Goal: Task Accomplishment & Management: Manage account settings

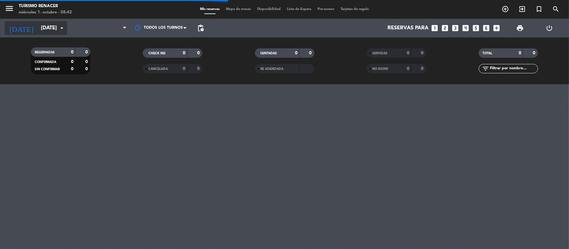
click at [38, 32] on input "[DATE]" at bounding box center [71, 28] width 67 height 12
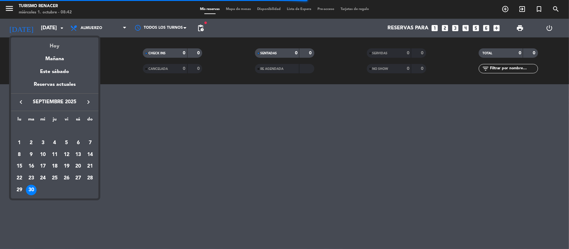
click at [54, 49] on div "Hoy" at bounding box center [54, 43] width 87 height 13
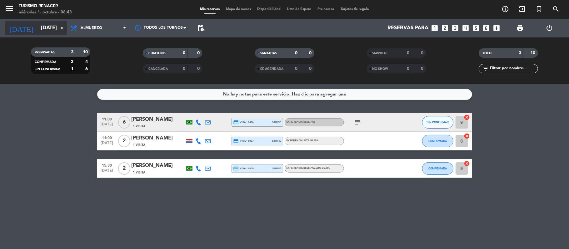
click at [42, 28] on input "[DATE]" at bounding box center [71, 28] width 67 height 12
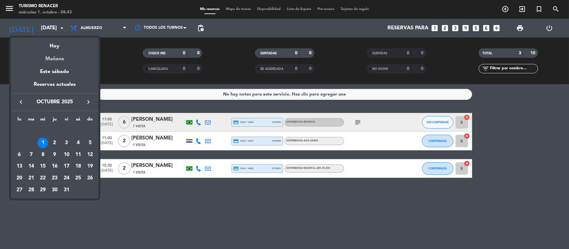
click at [58, 60] on div "Mañana" at bounding box center [54, 56] width 87 height 13
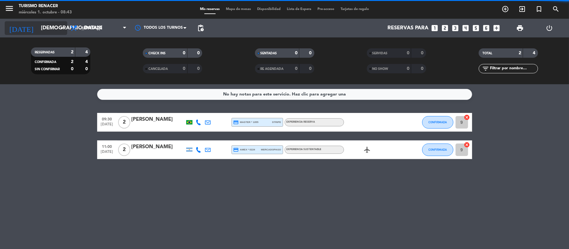
click at [48, 31] on input "[DEMOGRAPHIC_DATA][DATE]" at bounding box center [71, 28] width 67 height 12
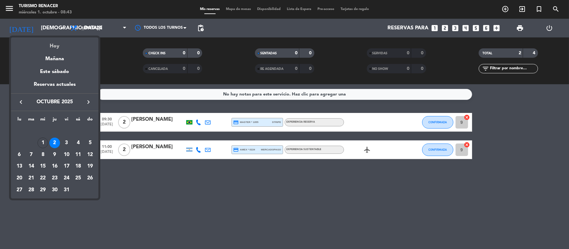
click at [56, 47] on div "Hoy" at bounding box center [54, 43] width 87 height 13
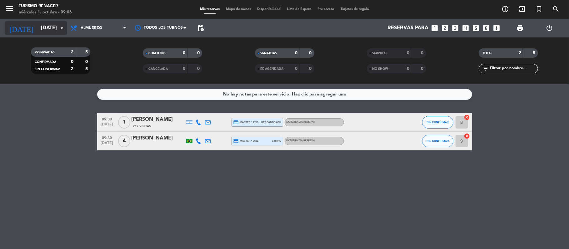
click at [54, 32] on input "[DATE]" at bounding box center [71, 28] width 67 height 12
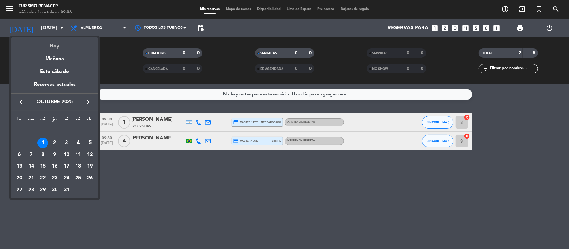
click at [54, 44] on div "Hoy" at bounding box center [54, 43] width 87 height 13
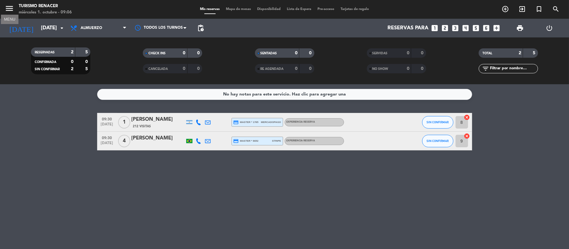
click at [7, 6] on icon "menu" at bounding box center [9, 8] width 9 height 9
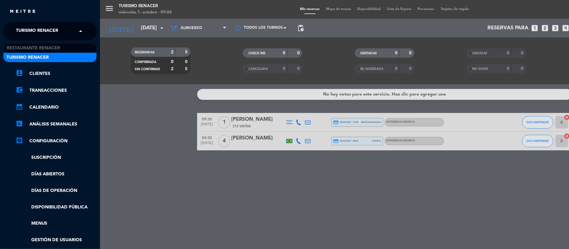
click at [77, 37] on span at bounding box center [82, 31] width 11 height 13
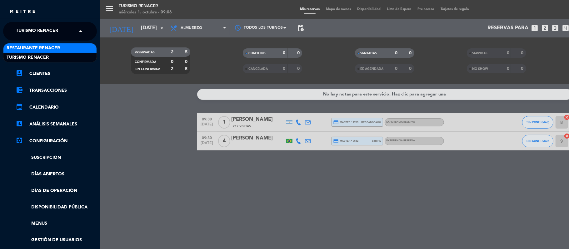
click at [70, 50] on div "Restaurante Renacer" at bounding box center [49, 47] width 93 height 9
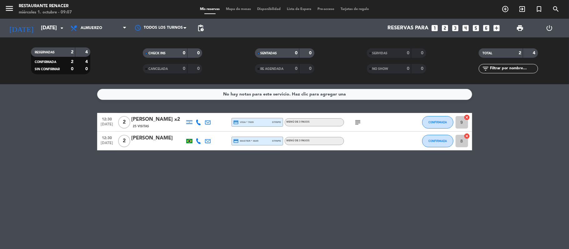
click at [362, 126] on span "subject" at bounding box center [357, 122] width 9 height 7
click at [358, 123] on icon "subject" at bounding box center [357, 122] width 7 height 7
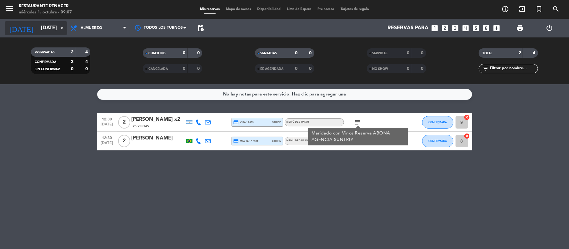
click at [38, 29] on input "[DATE]" at bounding box center [71, 28] width 67 height 12
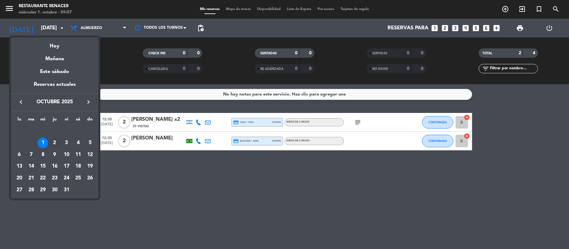
click at [54, 141] on div "2" at bounding box center [54, 143] width 11 height 11
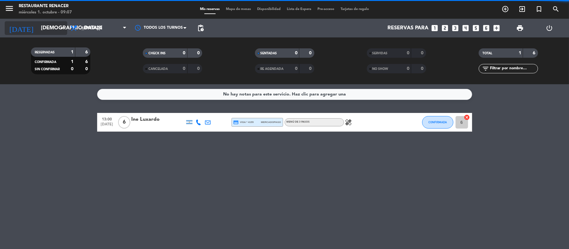
click at [43, 28] on input "[DEMOGRAPHIC_DATA][DATE]" at bounding box center [71, 28] width 67 height 12
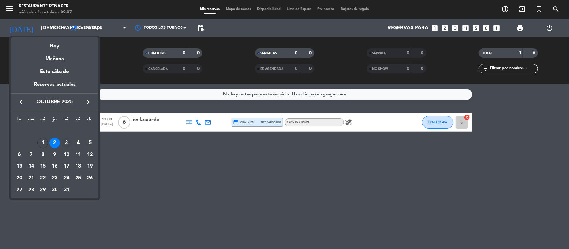
click at [66, 146] on div "3" at bounding box center [66, 143] width 11 height 11
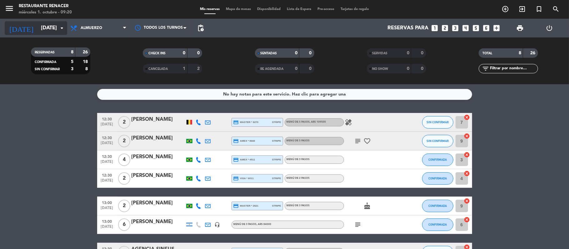
click at [42, 32] on input "[DATE]" at bounding box center [71, 28] width 67 height 12
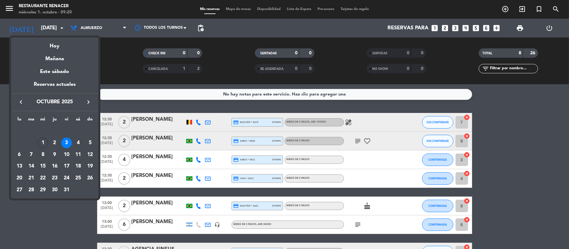
click at [0, 119] on div at bounding box center [284, 124] width 569 height 249
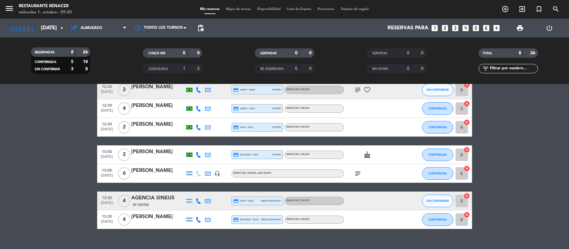
scroll to position [51, 0]
click at [47, 24] on input "[DATE]" at bounding box center [71, 28] width 67 height 12
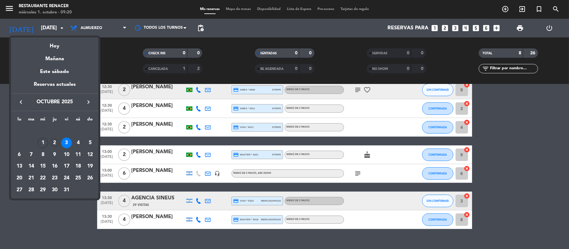
click at [56, 140] on div "2" at bounding box center [54, 143] width 11 height 11
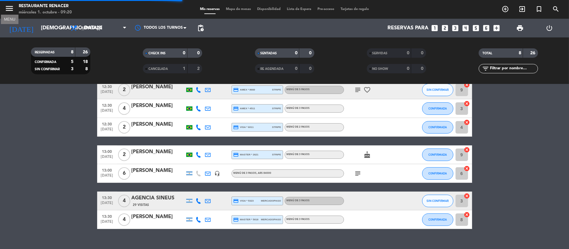
click at [11, 11] on icon "menu" at bounding box center [9, 8] width 9 height 9
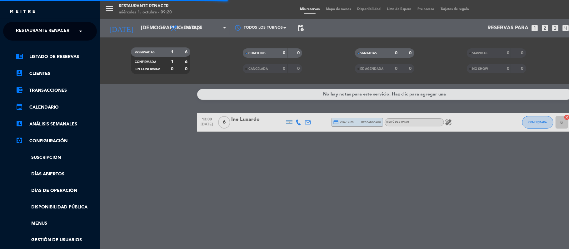
scroll to position [0, 0]
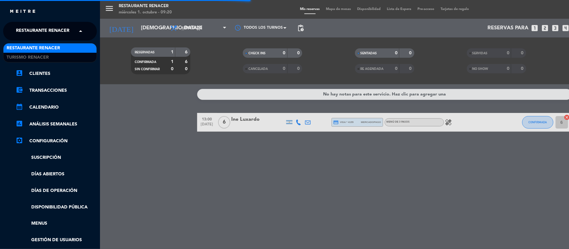
click at [55, 28] on span "Restaurante Renacer" at bounding box center [42, 31] width 53 height 13
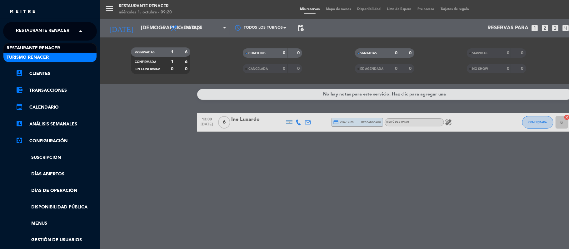
click at [52, 57] on div "Turismo Renacer" at bounding box center [49, 57] width 93 height 9
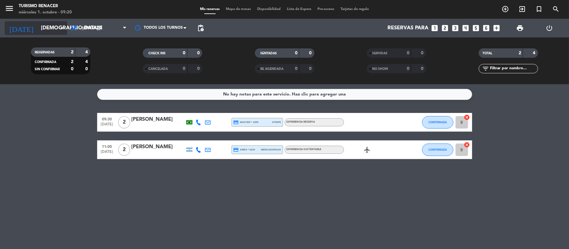
click at [53, 27] on input "[DEMOGRAPHIC_DATA][DATE]" at bounding box center [71, 28] width 67 height 12
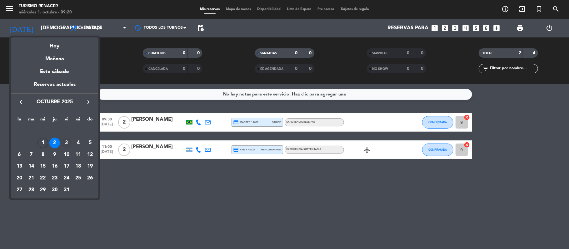
click at [67, 145] on div "3" at bounding box center [66, 143] width 11 height 11
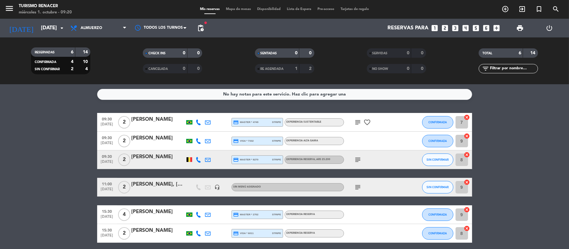
click at [357, 159] on icon "subject" at bounding box center [357, 159] width 7 height 7
click at [9, 12] on icon "menu" at bounding box center [9, 8] width 9 height 9
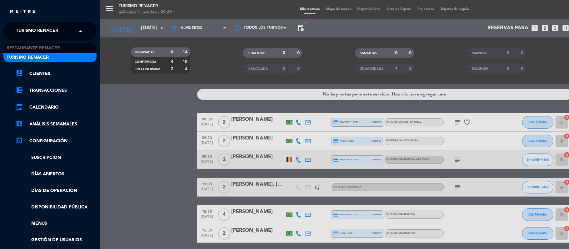
click at [47, 27] on span "Turismo Renacer" at bounding box center [37, 31] width 42 height 13
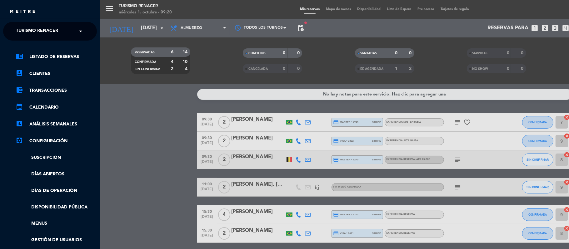
click at [162, 129] on div "menu Turismo Renacer miércoles 1. octubre - 09:20 Mis reservas Mapa de mesas Di…" at bounding box center [384, 124] width 569 height 249
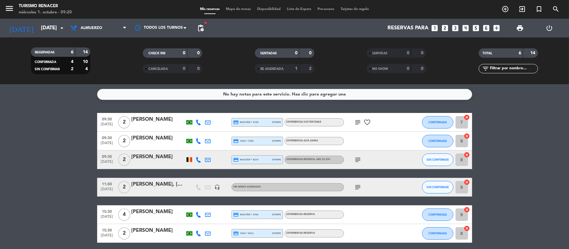
click at [198, 159] on icon at bounding box center [199, 160] width 6 height 6
click at [203, 149] on span "content_paste" at bounding box center [205, 149] width 5 height 5
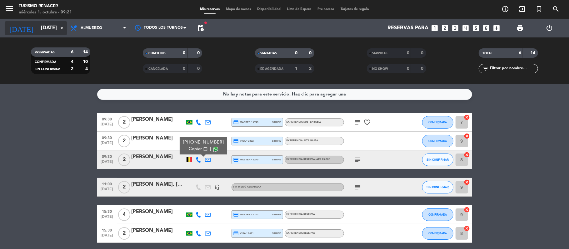
click at [43, 29] on input "[DATE]" at bounding box center [71, 28] width 67 height 12
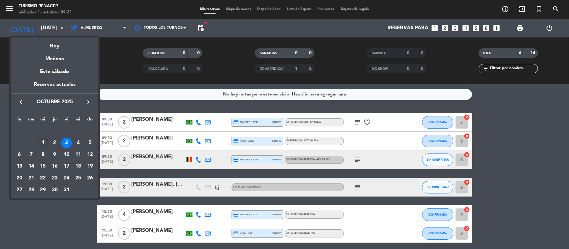
click at [12, 10] on div at bounding box center [284, 124] width 569 height 249
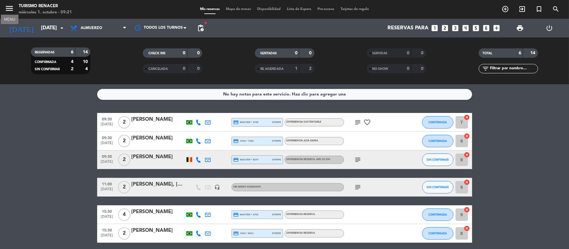
click at [12, 10] on icon "menu" at bounding box center [9, 8] width 9 height 9
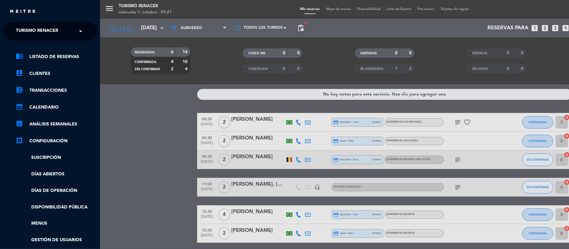
click at [55, 31] on span "Turismo Renacer" at bounding box center [37, 31] width 42 height 13
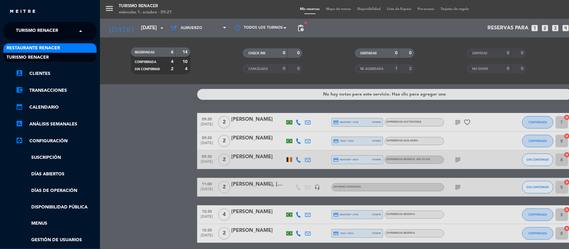
click at [54, 47] on span "Restaurante Renacer" at bounding box center [33, 48] width 53 height 7
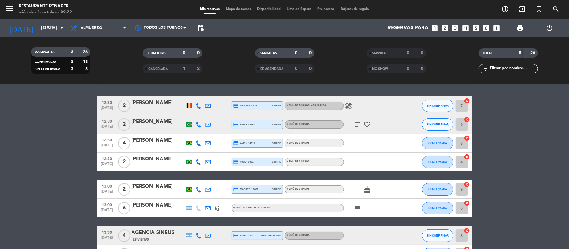
scroll to position [16, 0]
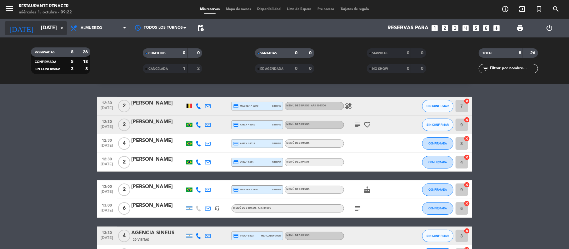
click at [38, 29] on input "[DATE]" at bounding box center [71, 28] width 67 height 12
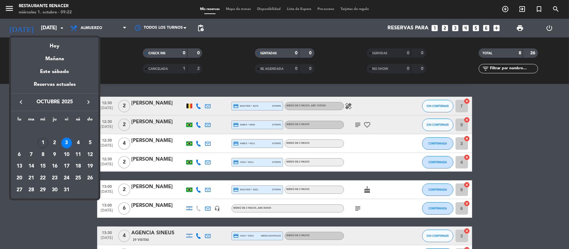
click at [9, 7] on div at bounding box center [284, 124] width 569 height 249
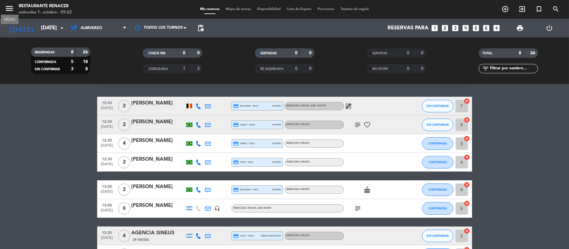
click at [9, 7] on icon "menu" at bounding box center [9, 8] width 9 height 9
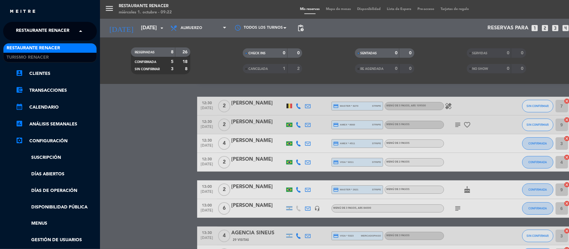
click at [69, 34] on span "Restaurante Renacer" at bounding box center [42, 31] width 53 height 13
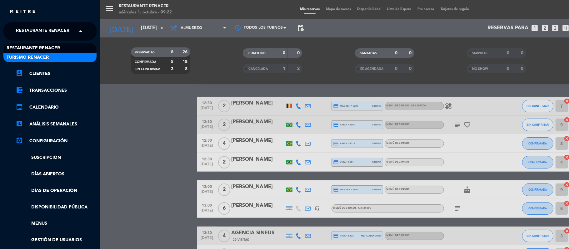
click at [64, 54] on div "Turismo Renacer" at bounding box center [49, 57] width 93 height 9
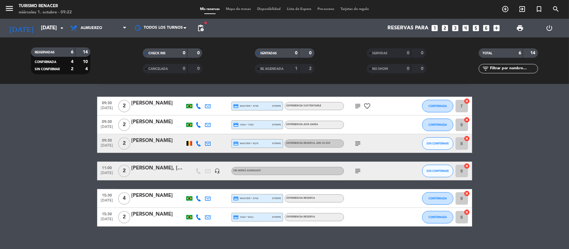
click at [356, 105] on icon "subject" at bounding box center [357, 105] width 7 height 7
click at [171, 145] on div at bounding box center [157, 147] width 53 height 5
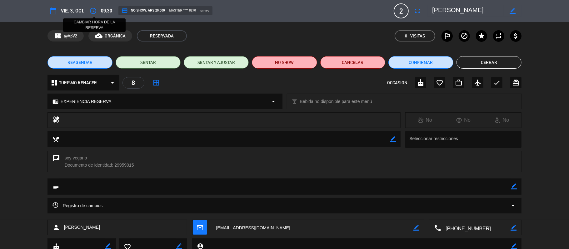
click at [93, 11] on icon "access_time" at bounding box center [92, 10] width 7 height 7
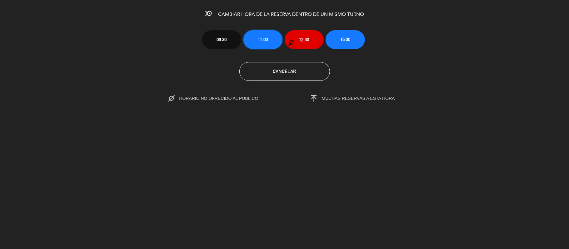
click at [269, 32] on button "11:00" at bounding box center [262, 39] width 39 height 19
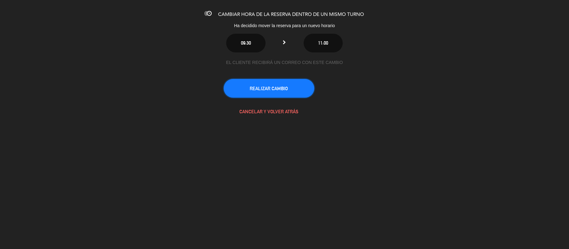
click at [277, 88] on button "REALIZAR CAMBIO" at bounding box center [269, 88] width 91 height 19
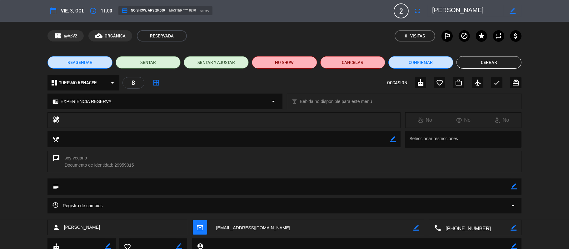
click at [476, 64] on button "Cerrar" at bounding box center [488, 62] width 65 height 12
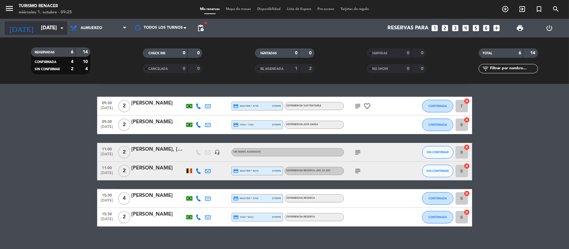
click at [54, 32] on input "[DATE]" at bounding box center [71, 28] width 67 height 12
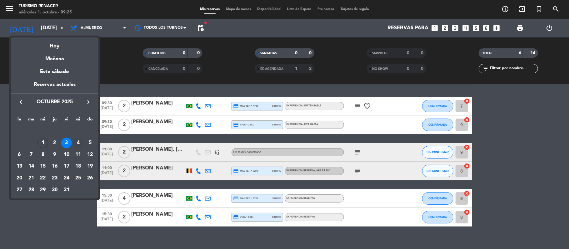
click at [78, 143] on div "4" at bounding box center [78, 143] width 11 height 11
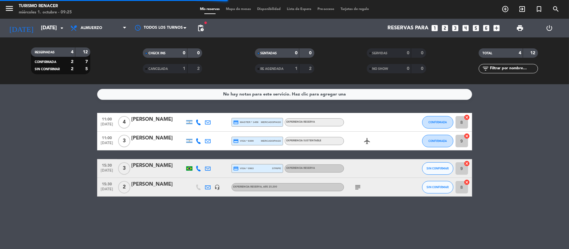
scroll to position [0, 0]
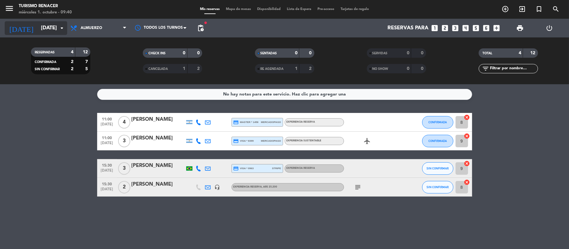
click at [39, 27] on input "[DATE]" at bounding box center [71, 28] width 67 height 12
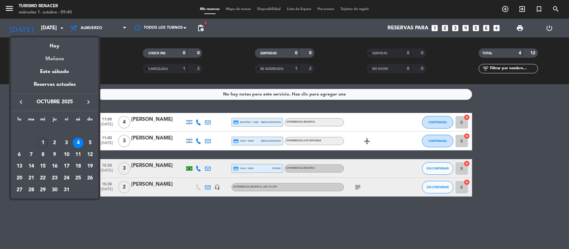
click at [56, 59] on div "Mañana" at bounding box center [54, 56] width 87 height 13
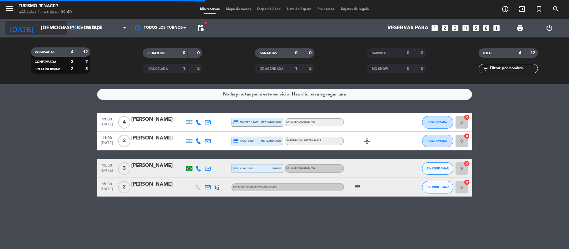
click at [52, 31] on input "[DEMOGRAPHIC_DATA][DATE]" at bounding box center [71, 28] width 67 height 12
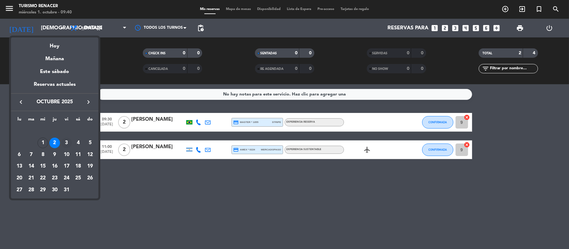
click at [64, 144] on div "3" at bounding box center [66, 143] width 11 height 11
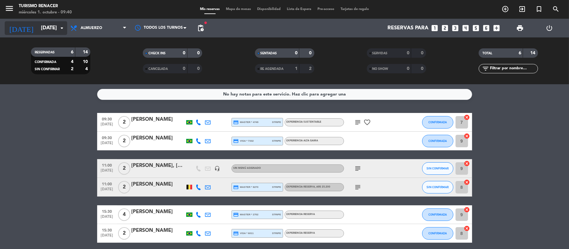
click at [60, 34] on div "[DATE] [DATE] arrow_drop_down" at bounding box center [36, 28] width 62 height 14
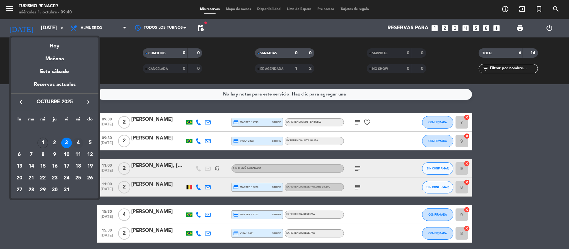
click at [80, 143] on div "4" at bounding box center [78, 143] width 11 height 11
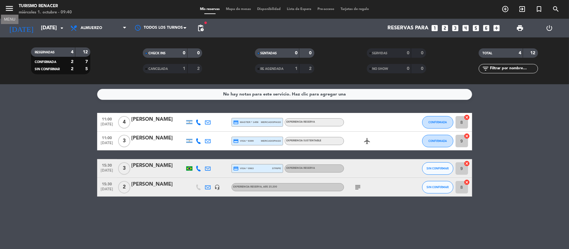
click at [7, 8] on icon "menu" at bounding box center [9, 8] width 9 height 9
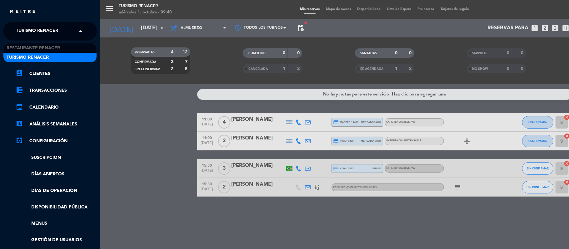
click at [72, 32] on input "text" at bounding box center [50, 32] width 76 height 14
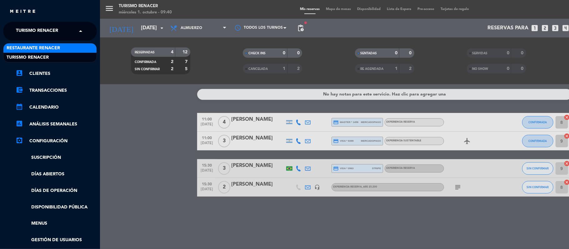
click at [68, 45] on div "Restaurante Renacer" at bounding box center [49, 47] width 93 height 9
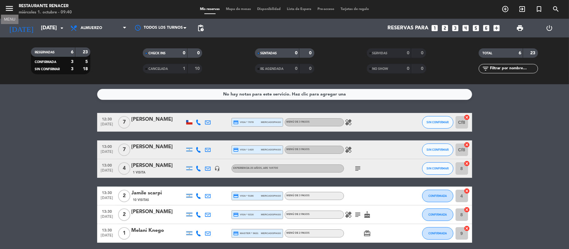
click at [10, 12] on icon "menu" at bounding box center [9, 8] width 9 height 9
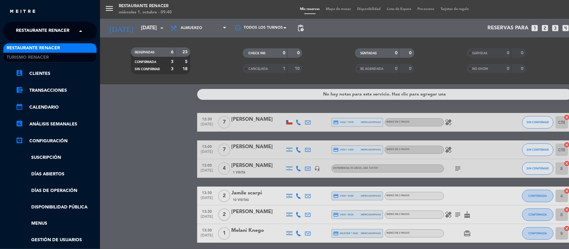
click at [60, 31] on span "Restaurante Renacer" at bounding box center [42, 31] width 53 height 13
click at [54, 53] on div "Turismo Renacer" at bounding box center [49, 57] width 93 height 9
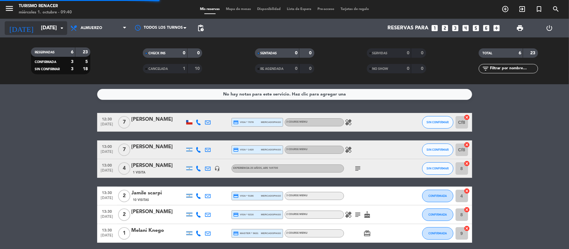
click at [47, 26] on input "[DATE]" at bounding box center [71, 28] width 67 height 12
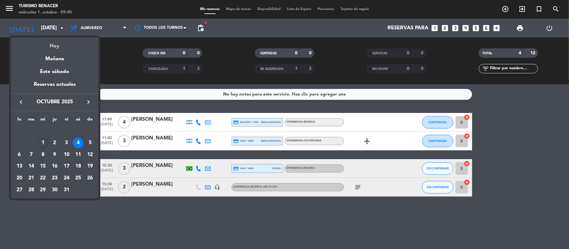
click at [56, 42] on div "Hoy" at bounding box center [54, 43] width 87 height 13
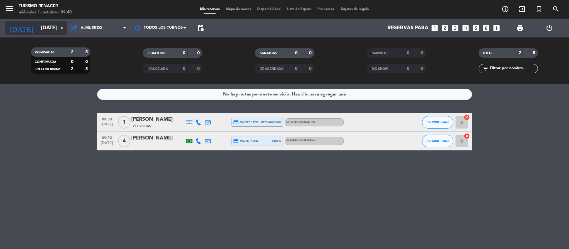
click at [45, 22] on input "[DATE]" at bounding box center [71, 28] width 67 height 12
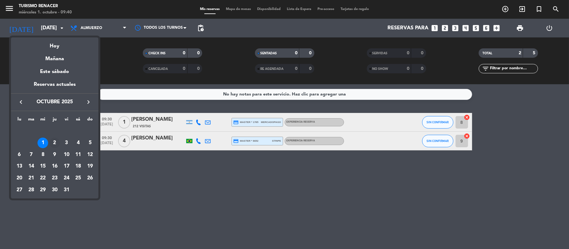
click at [56, 144] on div "2" at bounding box center [54, 143] width 11 height 11
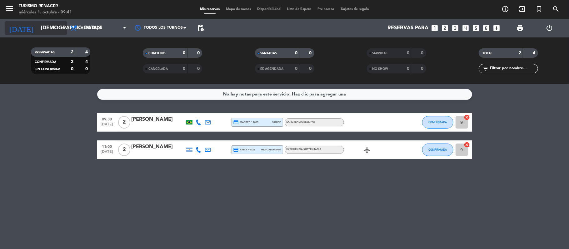
click at [48, 27] on input "[DEMOGRAPHIC_DATA][DATE]" at bounding box center [71, 28] width 67 height 12
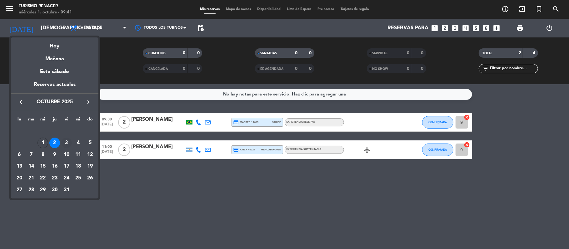
click at [69, 142] on div "3" at bounding box center [66, 143] width 11 height 11
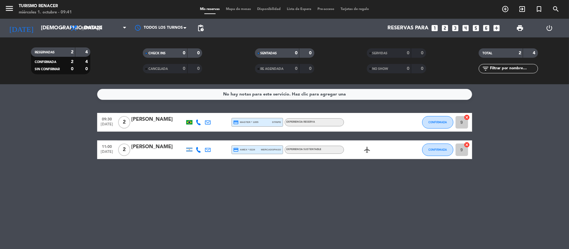
type input "[DATE]"
